Goal: Information Seeking & Learning: Check status

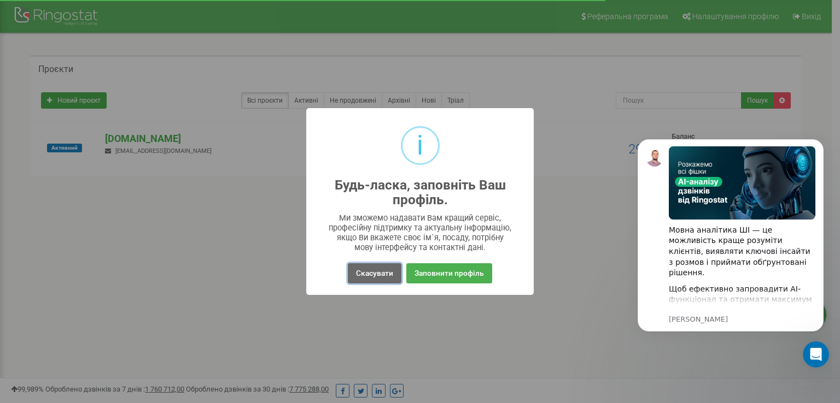
click at [379, 272] on button "Скасувати" at bounding box center [375, 274] width 54 height 20
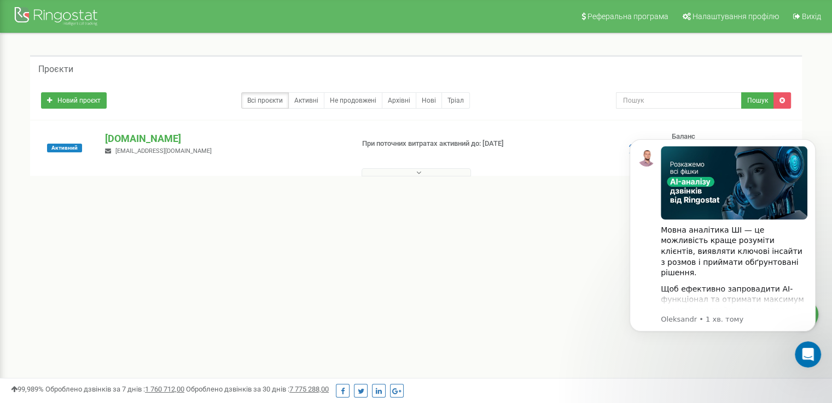
click at [586, 285] on div "Реферальна програма Налаштування профілю Вихід Проєкти Новий проєкт Всі проєкти…" at bounding box center [416, 328] width 832 height 656
click at [811, 144] on icon "Dismiss notification" at bounding box center [812, 143] width 4 height 4
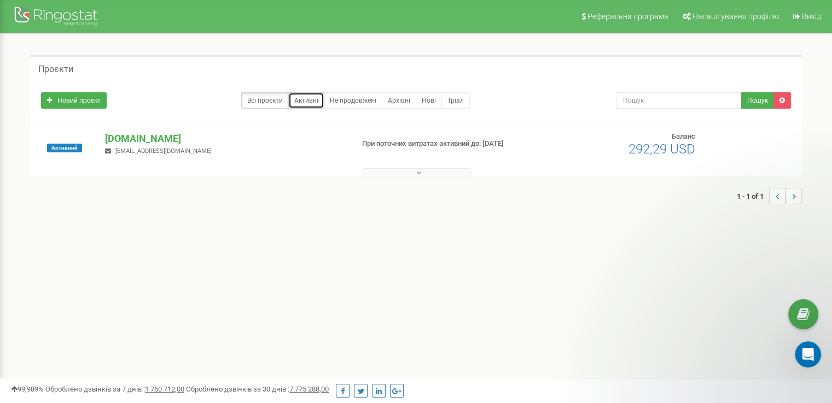
click at [307, 101] on link "Активні" at bounding box center [306, 100] width 36 height 16
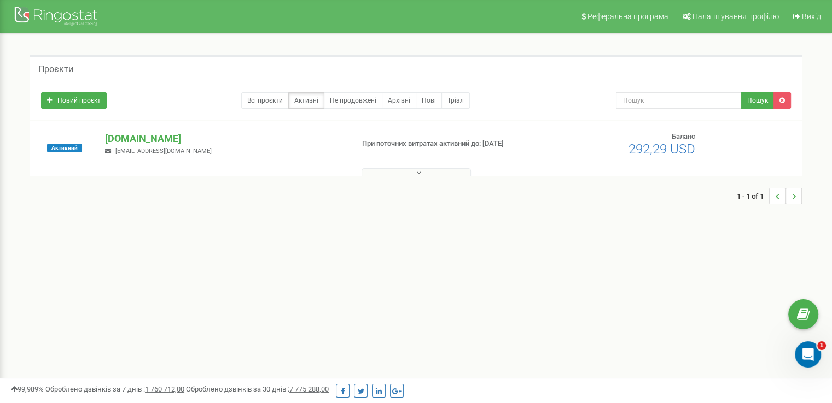
click at [441, 174] on button at bounding box center [415, 172] width 109 height 8
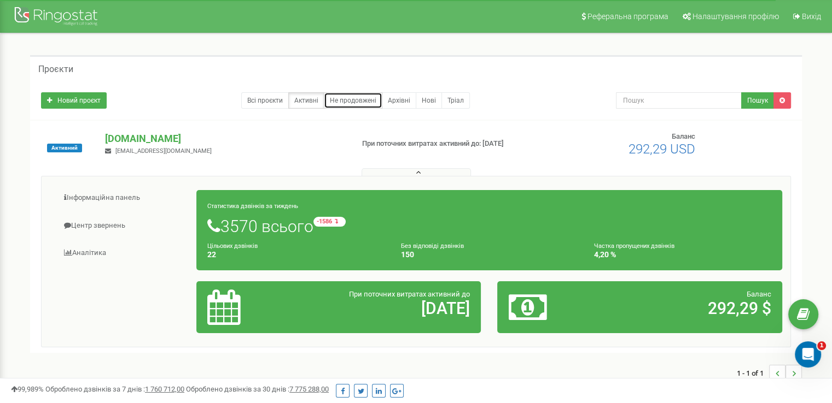
click at [343, 99] on link "Не продовжені" at bounding box center [353, 100] width 58 height 16
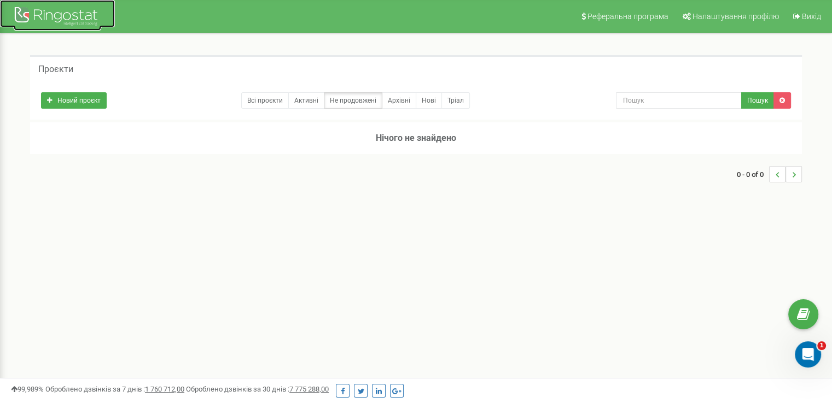
click at [54, 17] on div at bounding box center [57, 17] width 87 height 26
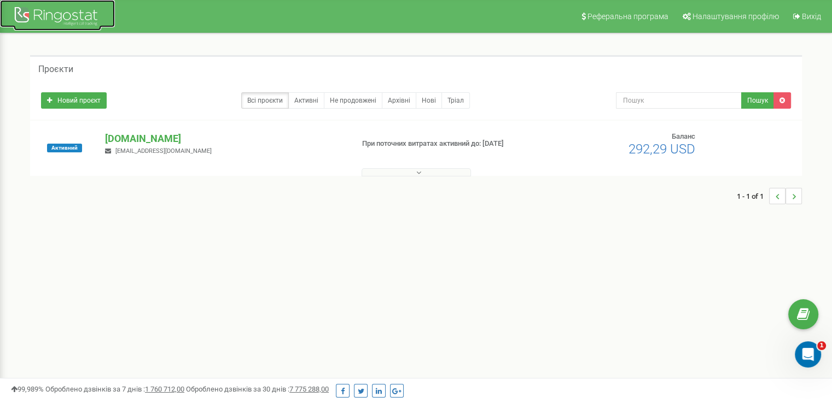
click at [57, 25] on div at bounding box center [57, 17] width 87 height 26
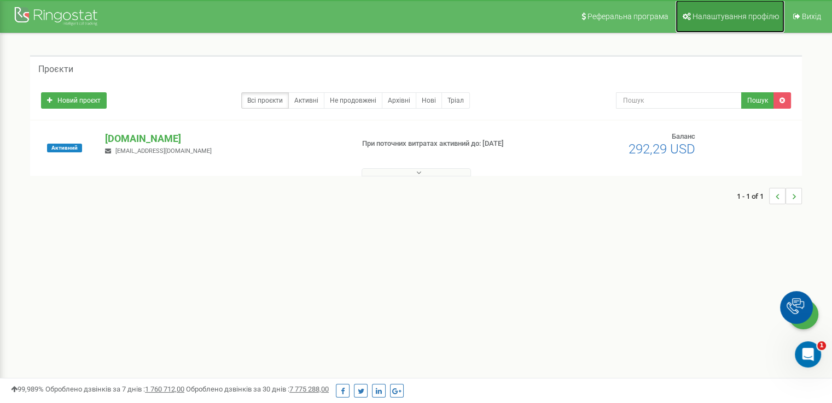
click at [738, 26] on link "Налаштування профілю" at bounding box center [729, 16] width 109 height 33
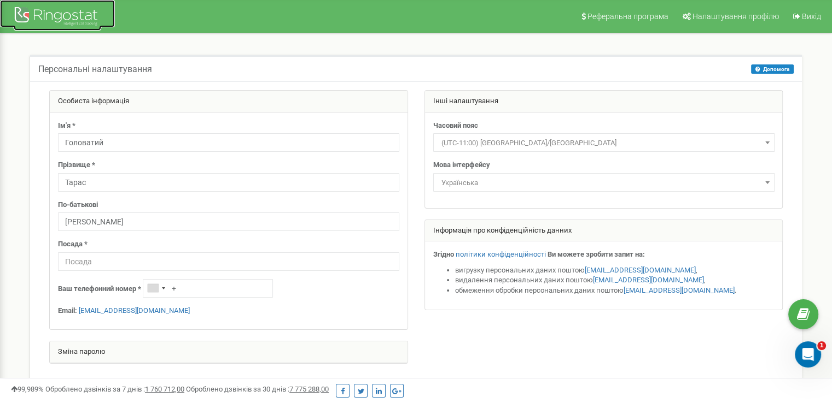
click at [48, 14] on div at bounding box center [57, 17] width 87 height 26
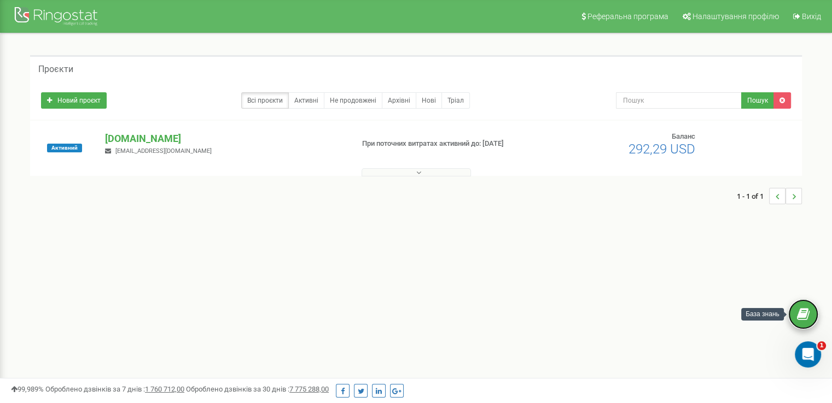
click at [801, 313] on icon at bounding box center [803, 315] width 13 height 16
click at [783, 104] on link at bounding box center [781, 100] width 17 height 16
click at [137, 136] on p "[DOMAIN_NAME]" at bounding box center [224, 139] width 239 height 14
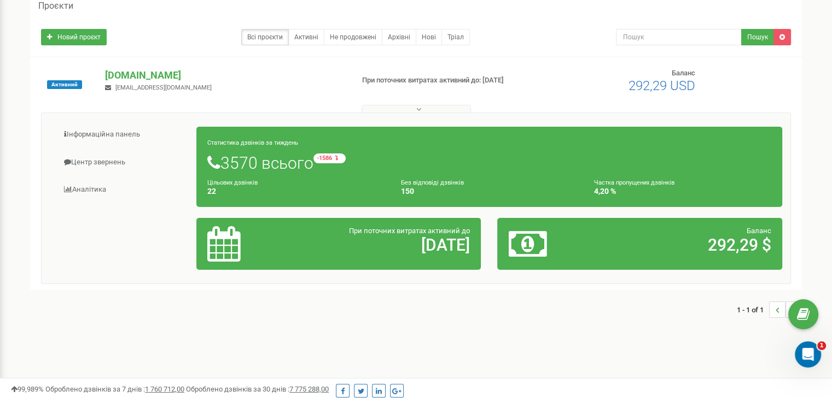
scroll to position [109, 0]
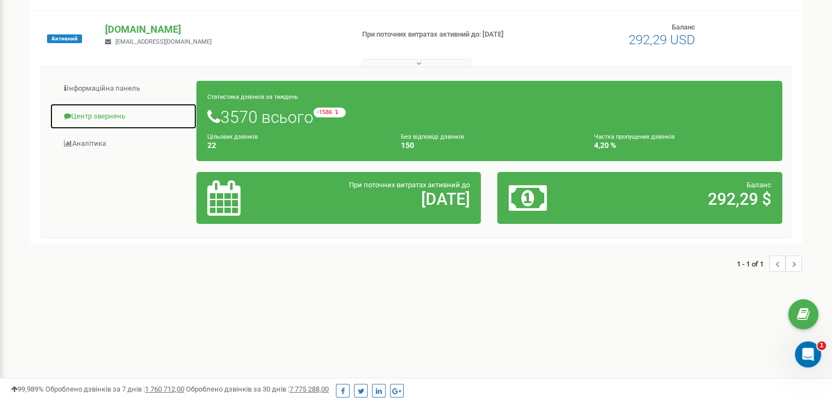
click at [87, 114] on link "Центр звернень" at bounding box center [123, 116] width 147 height 27
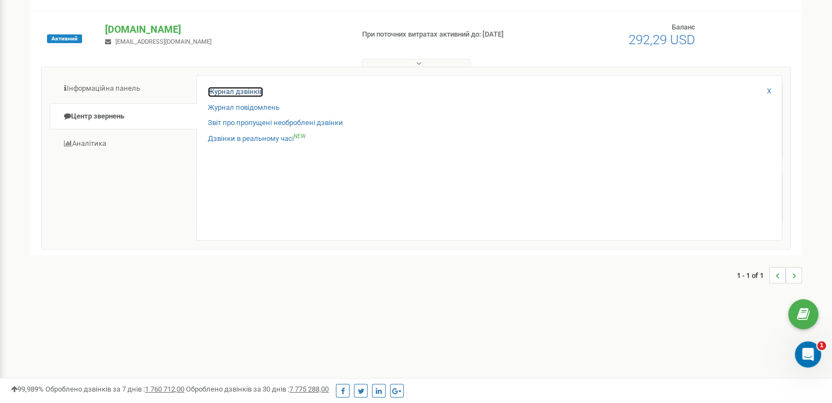
click at [245, 92] on link "Журнал дзвінків" at bounding box center [235, 92] width 55 height 10
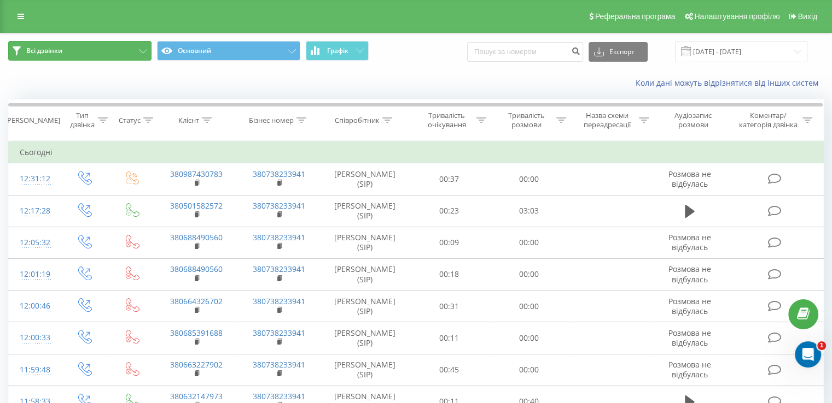
click at [141, 50] on icon at bounding box center [143, 51] width 8 height 4
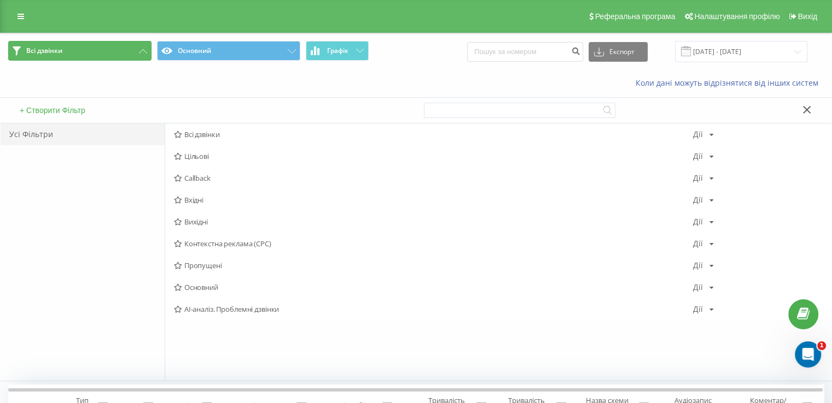
click at [141, 50] on icon at bounding box center [143, 51] width 8 height 4
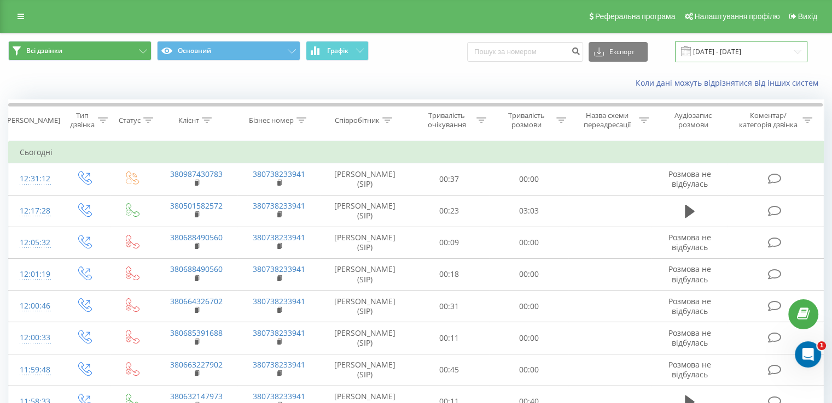
click at [798, 49] on input "[DATE] - [DATE]" at bounding box center [741, 51] width 132 height 21
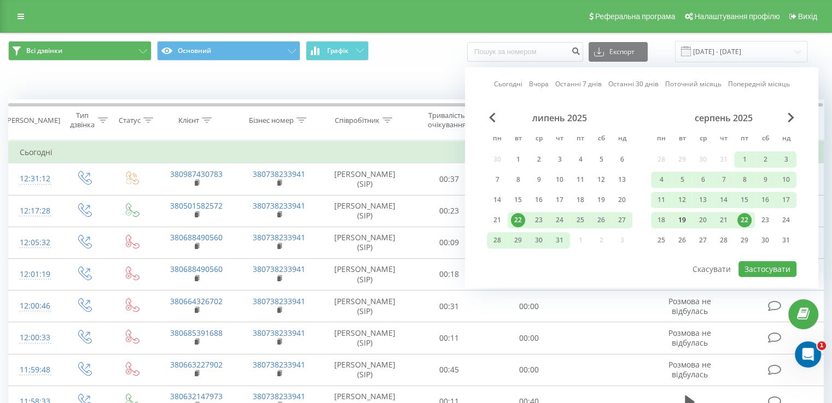
click at [680, 217] on div "19" at bounding box center [682, 220] width 14 height 14
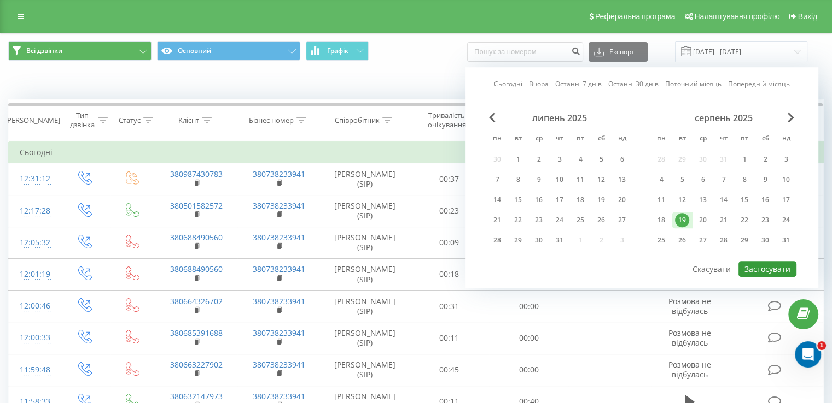
click at [774, 270] on button "Застосувати" at bounding box center [767, 269] width 58 height 16
type input "[DATE] - [DATE]"
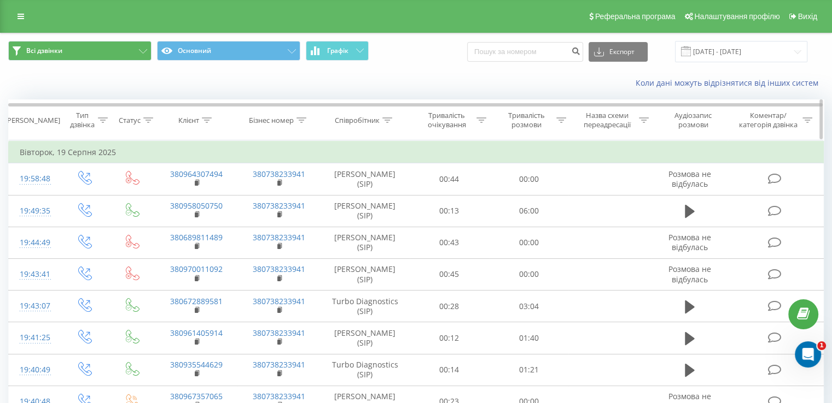
click at [386, 119] on icon at bounding box center [387, 120] width 10 height 5
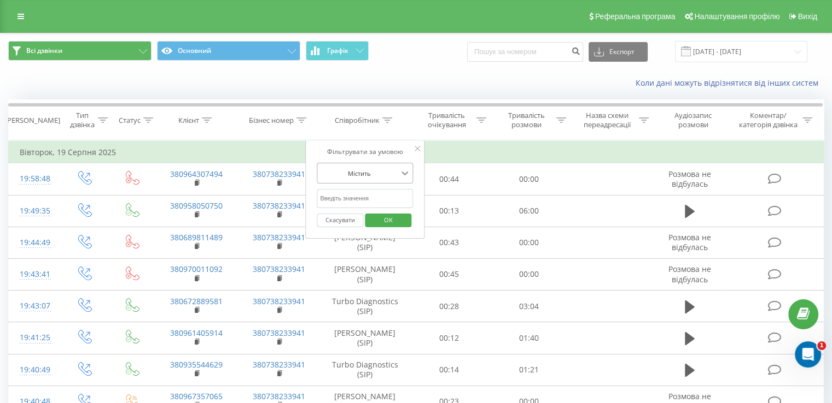
click at [409, 173] on icon at bounding box center [404, 173] width 11 height 11
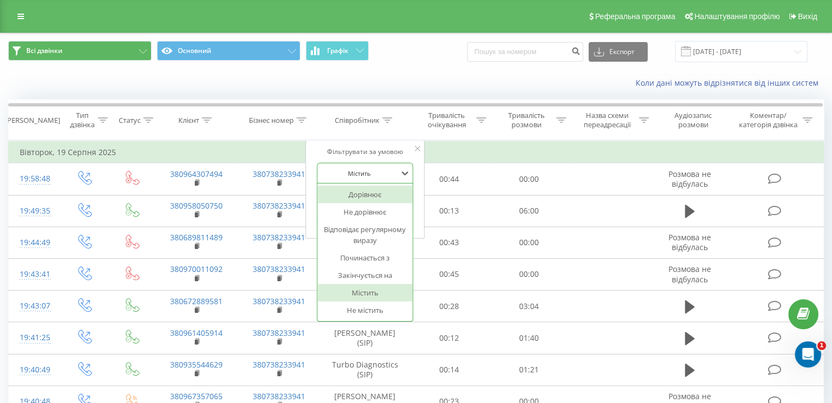
click at [416, 84] on div "Коли дані можуть відрізнятися вiд інших систем" at bounding box center [571, 83] width 519 height 11
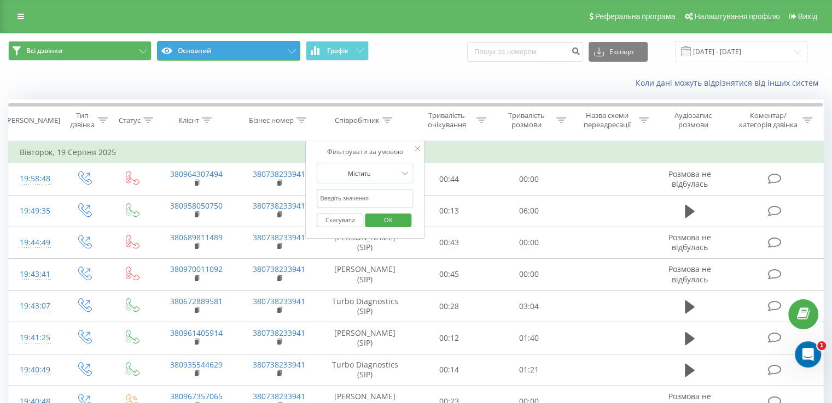
click at [282, 56] on button "Основний" at bounding box center [228, 51] width 143 height 20
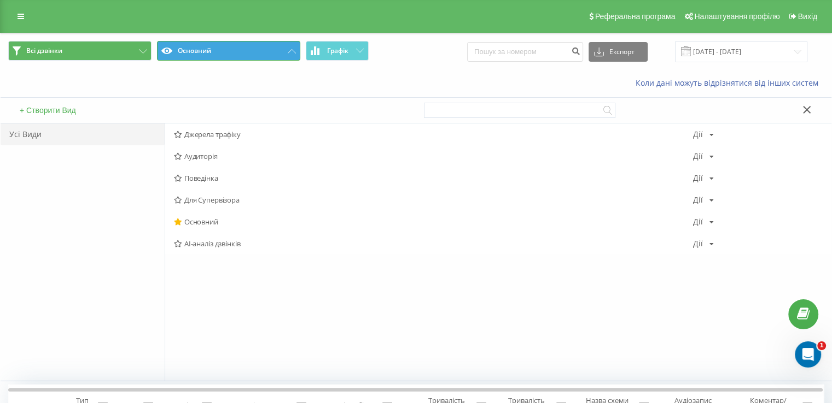
click at [286, 51] on button "Основний" at bounding box center [228, 51] width 143 height 20
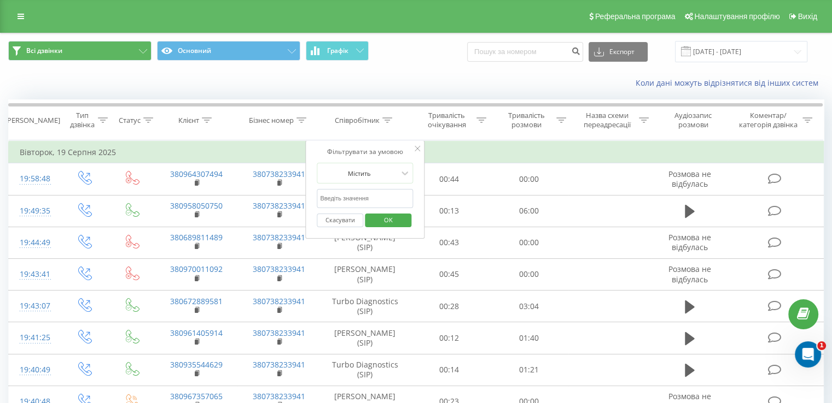
click at [400, 84] on div "Коли дані можуть відрізнятися вiд інших систем" at bounding box center [571, 83] width 519 height 11
click at [15, 14] on link at bounding box center [21, 16] width 20 height 15
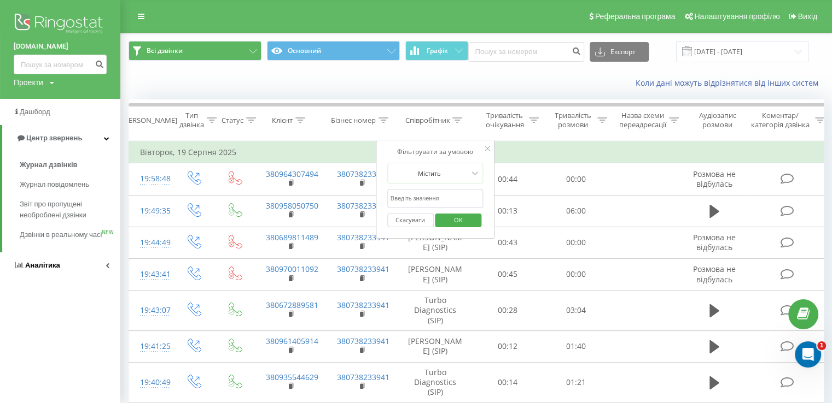
click at [106, 268] on icon at bounding box center [108, 265] width 4 height 5
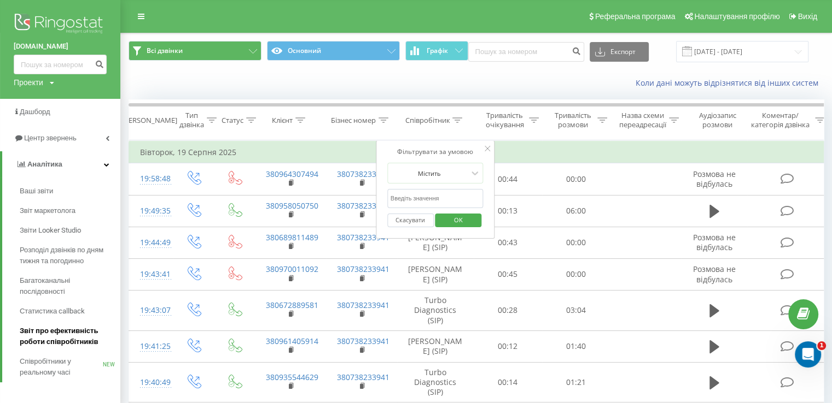
click at [67, 341] on span "Звіт про ефективність роботи співробітників" at bounding box center [67, 337] width 95 height 22
click at [484, 143] on div "Фільтрувати за умовою Містить Скасувати OK" at bounding box center [435, 190] width 119 height 98
click at [490, 145] on div at bounding box center [486, 149] width 5 height 11
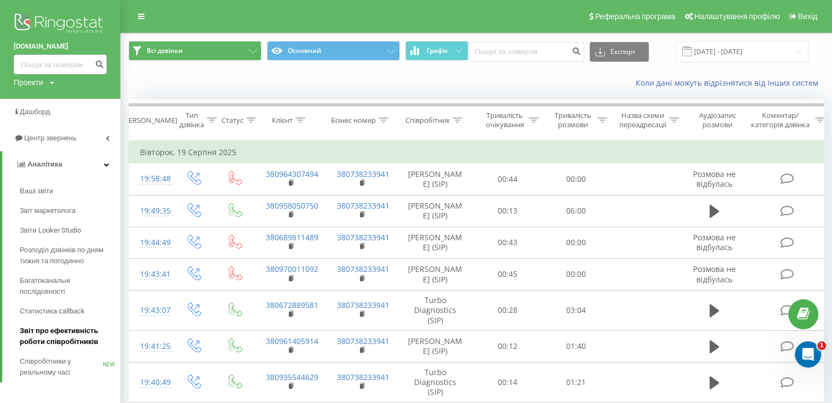
click at [51, 332] on span "Звіт про ефективність роботи співробітників" at bounding box center [67, 337] width 95 height 22
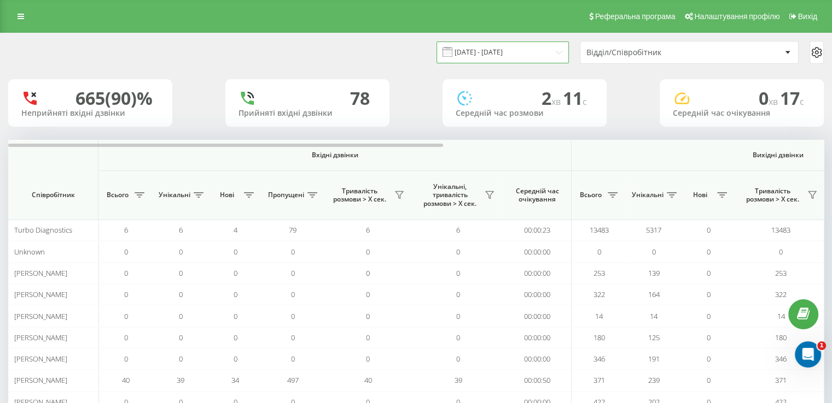
click at [558, 53] on input "[DATE] - [DATE]" at bounding box center [502, 52] width 132 height 21
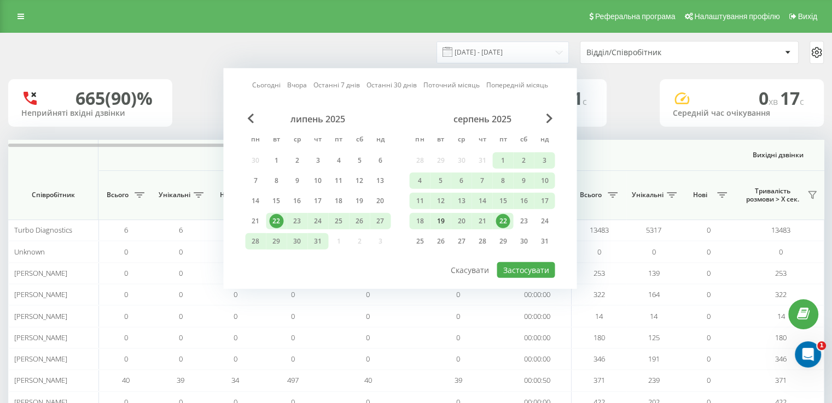
click at [445, 219] on div "19" at bounding box center [440, 221] width 14 height 14
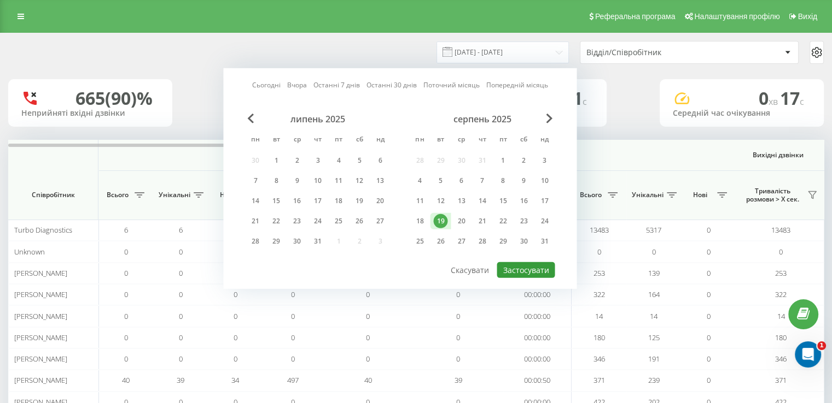
click at [519, 266] on button "Застосувати" at bounding box center [525, 270] width 58 height 16
type input "[DATE] - [DATE]"
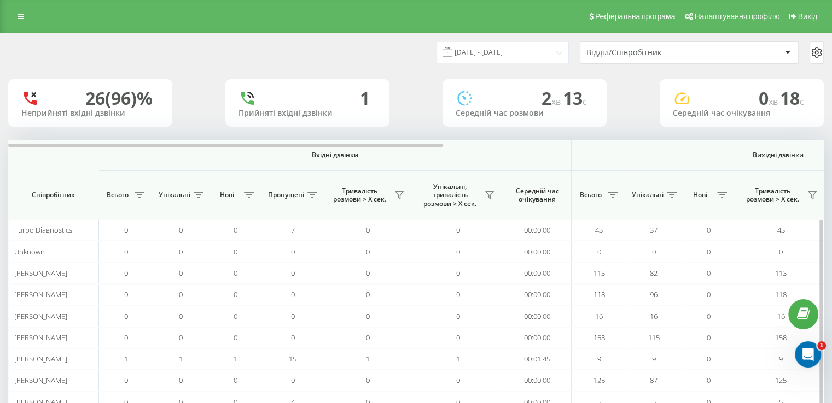
click at [789, 156] on span "Вихідні дзвінки" at bounding box center [777, 155] width 361 height 9
click at [785, 53] on icon at bounding box center [787, 52] width 5 height 3
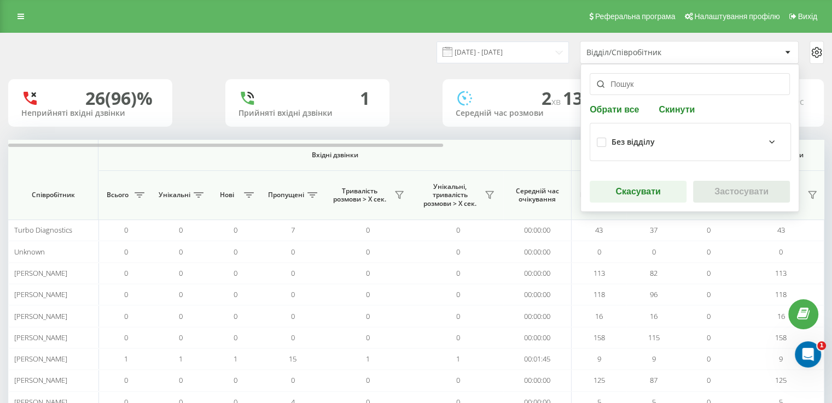
click at [785, 53] on icon at bounding box center [787, 52] width 5 height 3
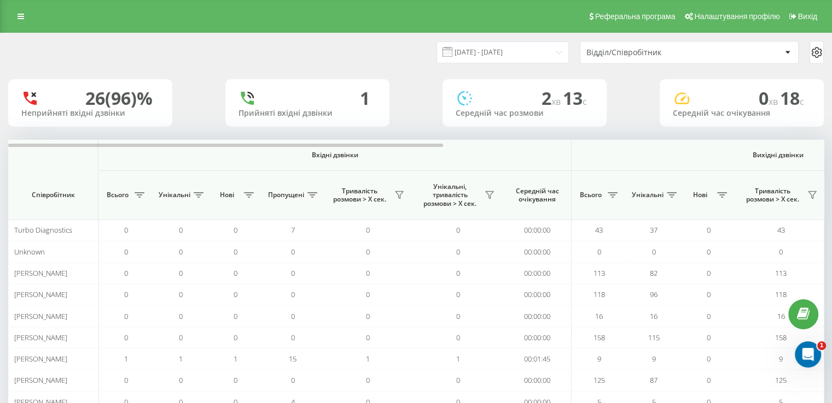
click at [818, 55] on icon at bounding box center [815, 53] width 9 height 10
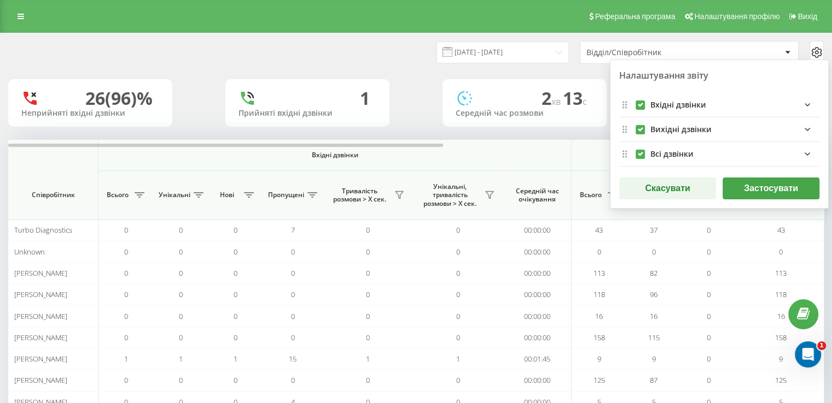
click at [639, 125] on label "outgoingFields quote list" at bounding box center [639, 125] width 9 height 0
checkbox input "false"
click at [639, 101] on label "incomingFields quote list" at bounding box center [639, 101] width 9 height 0
checkbox input "false"
click at [769, 190] on button "Застосувати" at bounding box center [770, 189] width 97 height 22
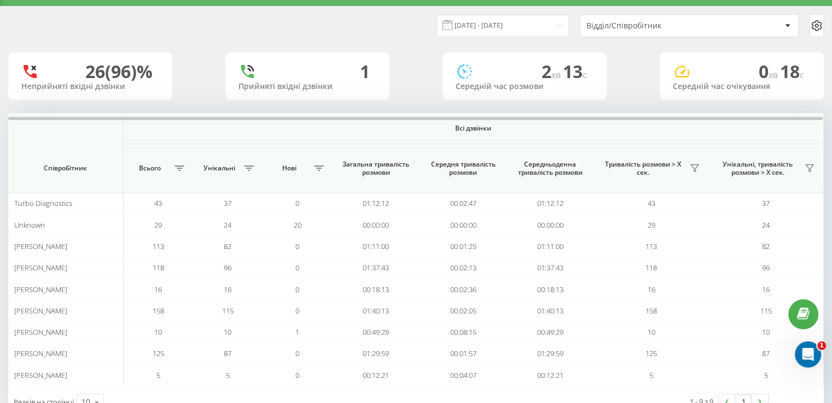
scroll to position [61, 0]
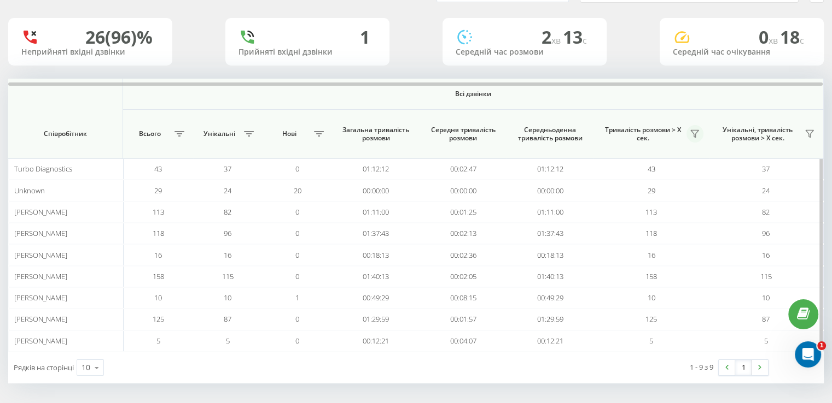
click at [695, 131] on icon at bounding box center [694, 134] width 9 height 9
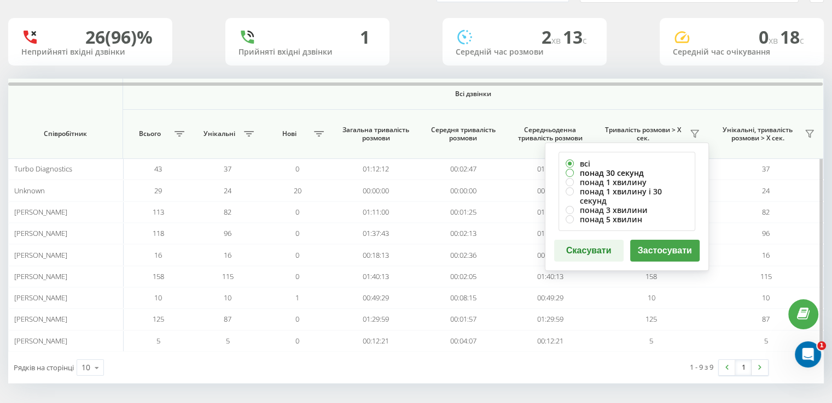
click at [573, 171] on label "понад 30 секунд" at bounding box center [626, 172] width 122 height 9
radio input "true"
click at [666, 241] on button "Застосувати" at bounding box center [664, 251] width 69 height 22
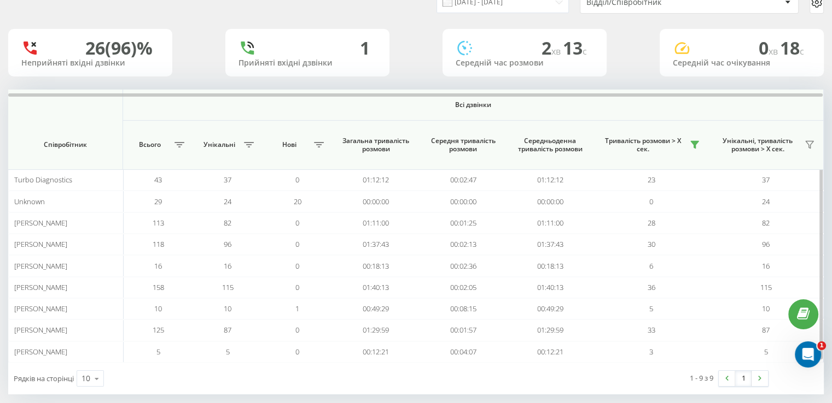
scroll to position [55, 0]
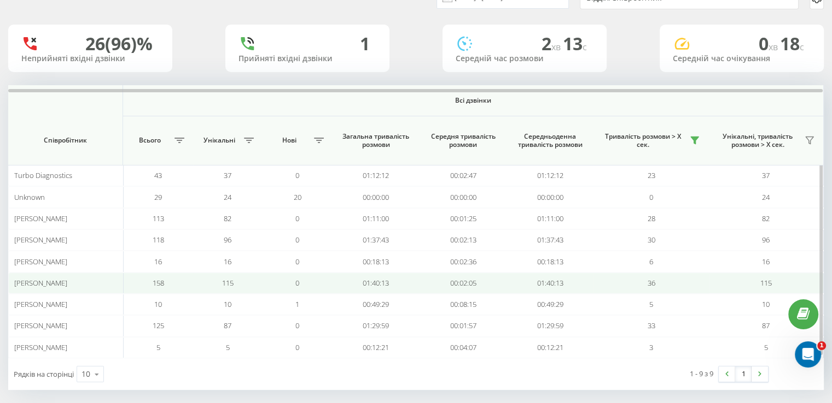
drag, startPoint x: 651, startPoint y: 294, endPoint x: 678, endPoint y: 276, distance: 32.5
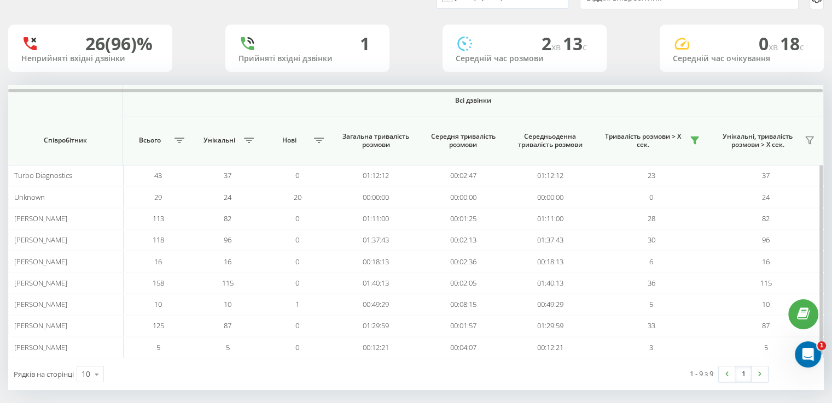
drag, startPoint x: 678, startPoint y: 276, endPoint x: 755, endPoint y: 99, distance: 193.0
click at [755, 99] on span "Всі дзвінки" at bounding box center [473, 100] width 620 height 9
click at [810, 141] on icon at bounding box center [809, 140] width 8 height 7
click at [781, 116] on th "Унікальні, тривалість розмови > Х сек." at bounding box center [766, 140] width 115 height 49
click at [622, 55] on div "26 (96)% Неприйняті вхідні дзвінки 1 Прийняті вхідні дзвінки 2 хв 13 c Середній…" at bounding box center [415, 49] width 815 height 48
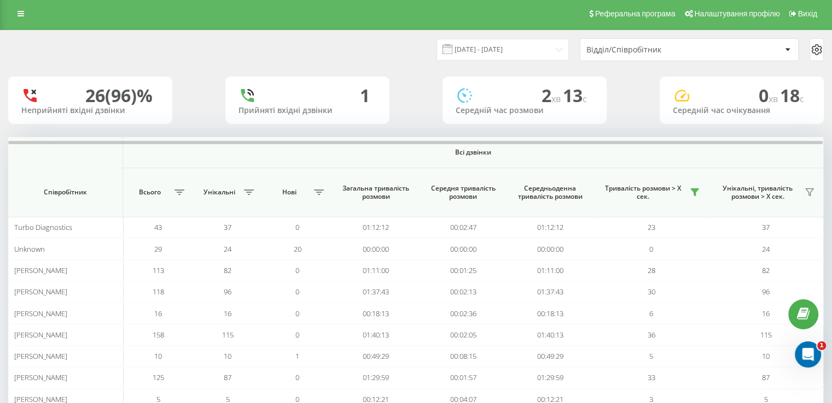
scroll to position [0, 0]
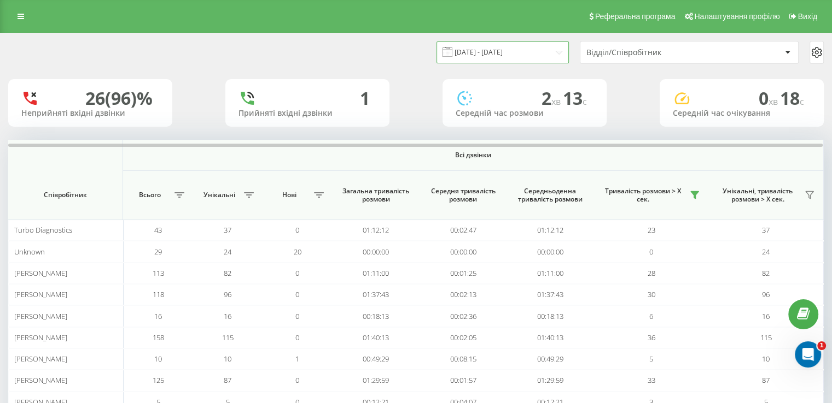
click at [551, 57] on input "[DATE] - [DATE]" at bounding box center [502, 52] width 132 height 21
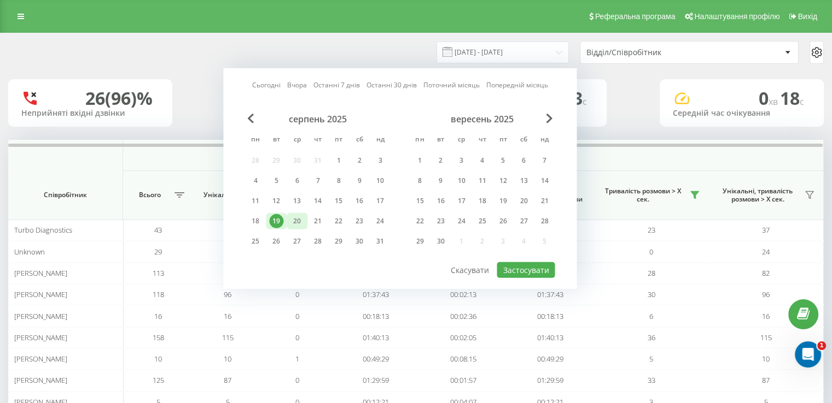
click at [294, 224] on div "20" at bounding box center [297, 221] width 14 height 14
click at [535, 267] on button "Застосувати" at bounding box center [525, 270] width 58 height 16
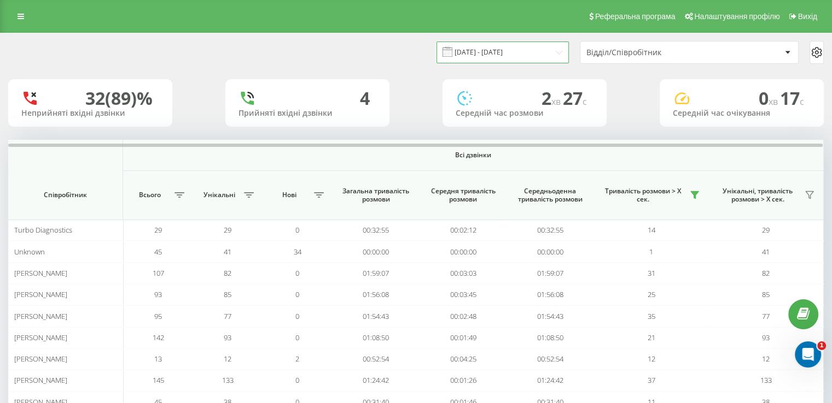
click at [531, 55] on input "[DATE] - [DATE]" at bounding box center [502, 52] width 132 height 21
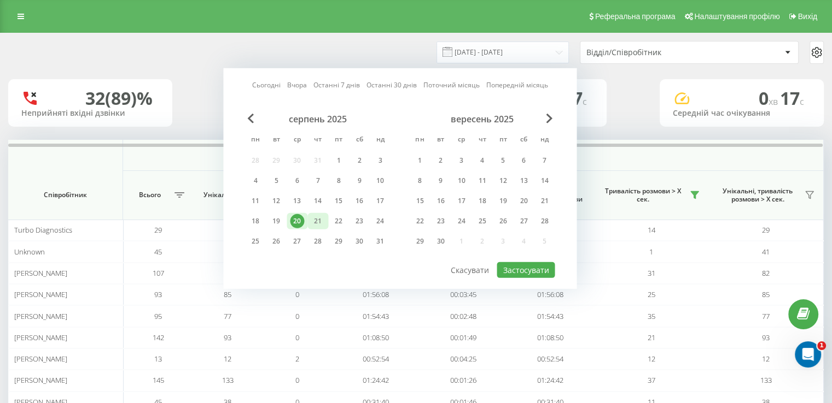
click at [319, 222] on div "21" at bounding box center [318, 221] width 14 height 14
click at [527, 268] on button "Застосувати" at bounding box center [525, 270] width 58 height 16
type input "[DATE] - [DATE]"
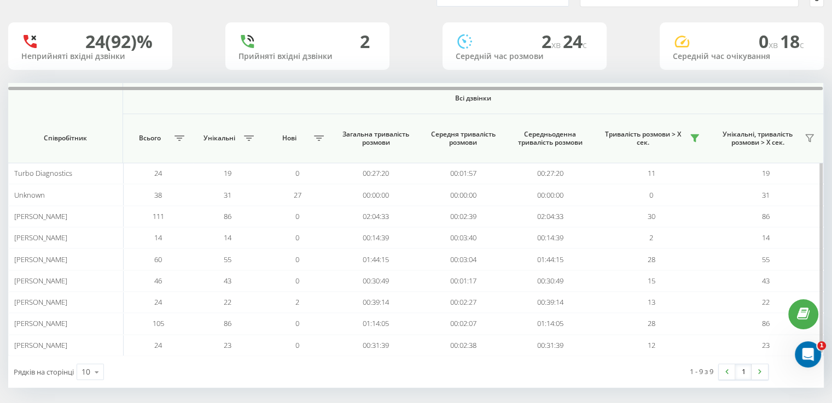
scroll to position [61, 0]
